Goal: Information Seeking & Learning: Find contact information

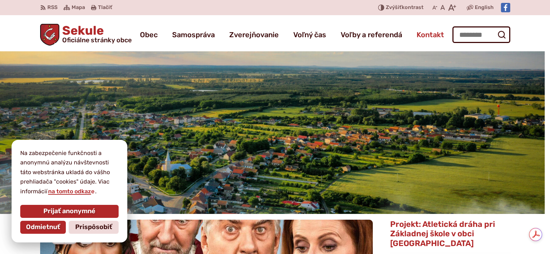
click at [426, 34] on span "Kontakt" at bounding box center [430, 35] width 27 height 20
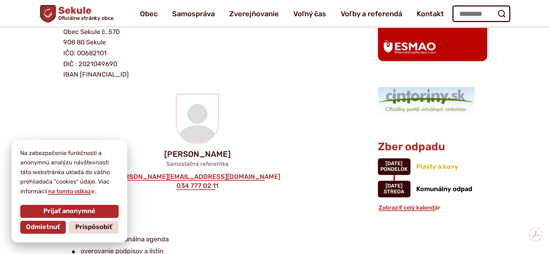
scroll to position [507, 0]
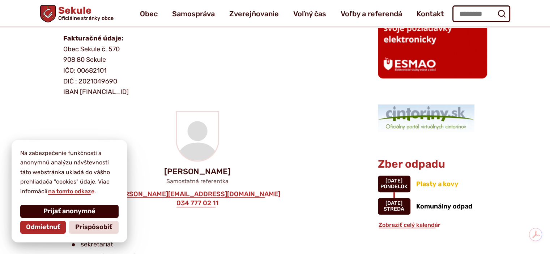
click at [53, 213] on span "Prijať anonymné" at bounding box center [69, 212] width 52 height 8
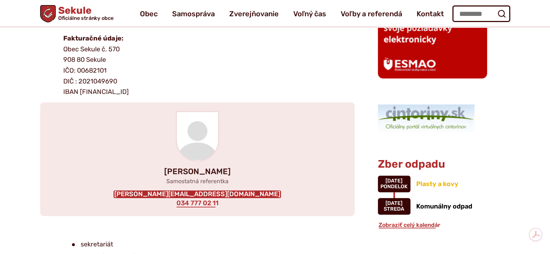
click at [229, 191] on link "radochova@obecsekule.sk" at bounding box center [198, 195] width 168 height 8
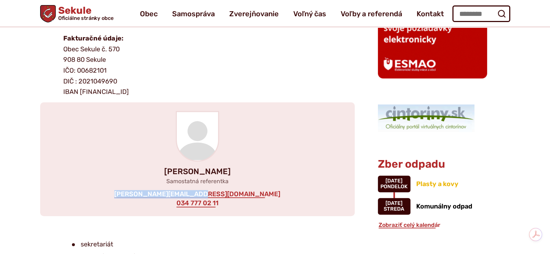
drag, startPoint x: 241, startPoint y: 194, endPoint x: 154, endPoint y: 192, distance: 86.8
click at [154, 192] on div "Mgr. Mária Radochová Samostatná referentka radochova@obecsekule.sk 034 777 02 11" at bounding box center [197, 159] width 315 height 114
copy link "radochova@obecsekule.sk"
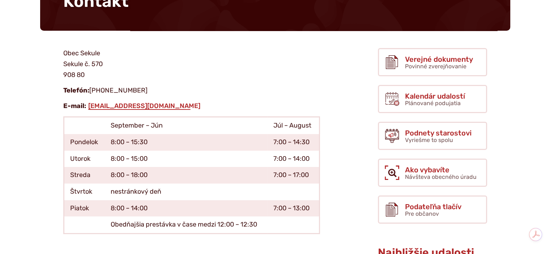
scroll to position [0, 0]
